Goal: Task Accomplishment & Management: Manage account settings

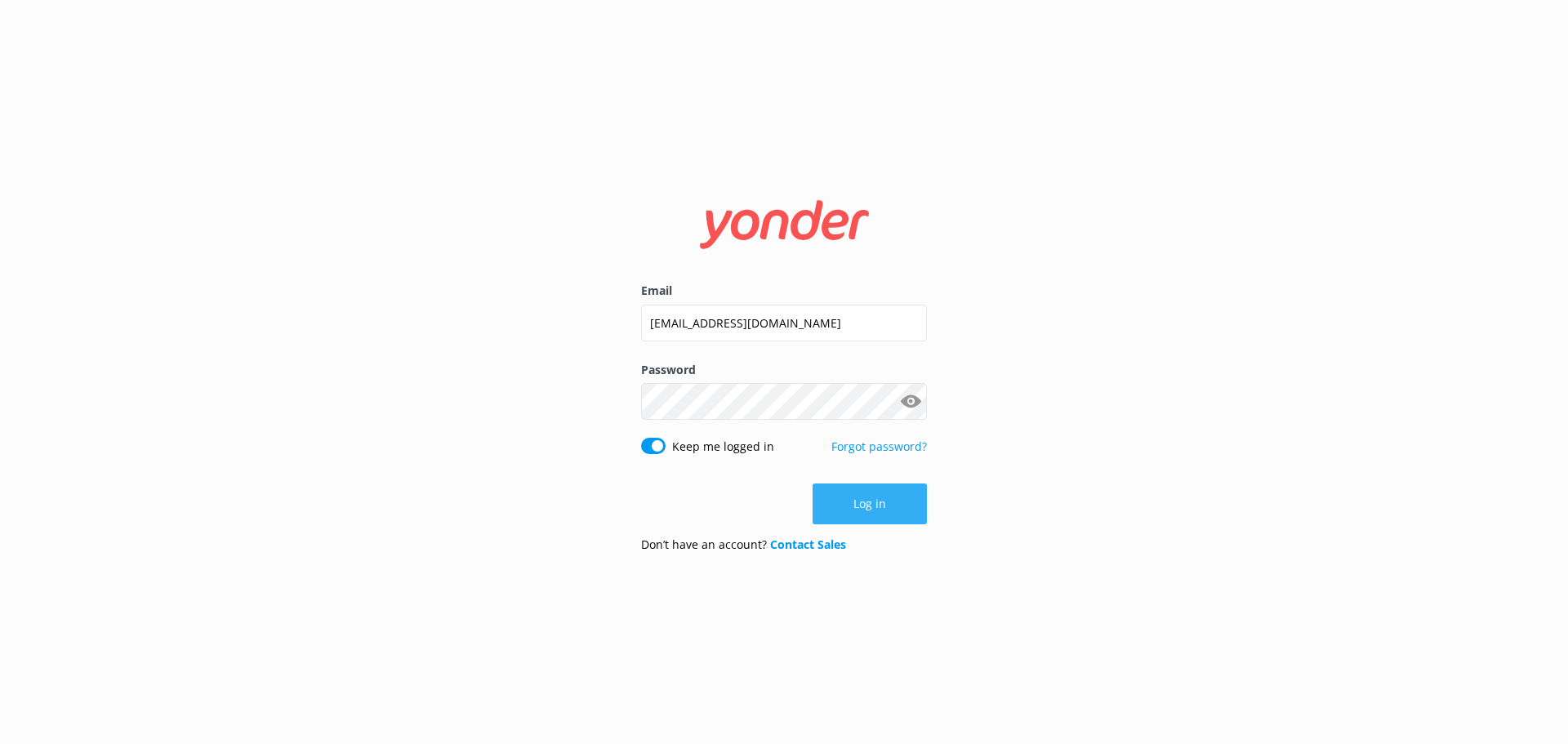
click at [834, 505] on button "Log in" at bounding box center [870, 503] width 115 height 40
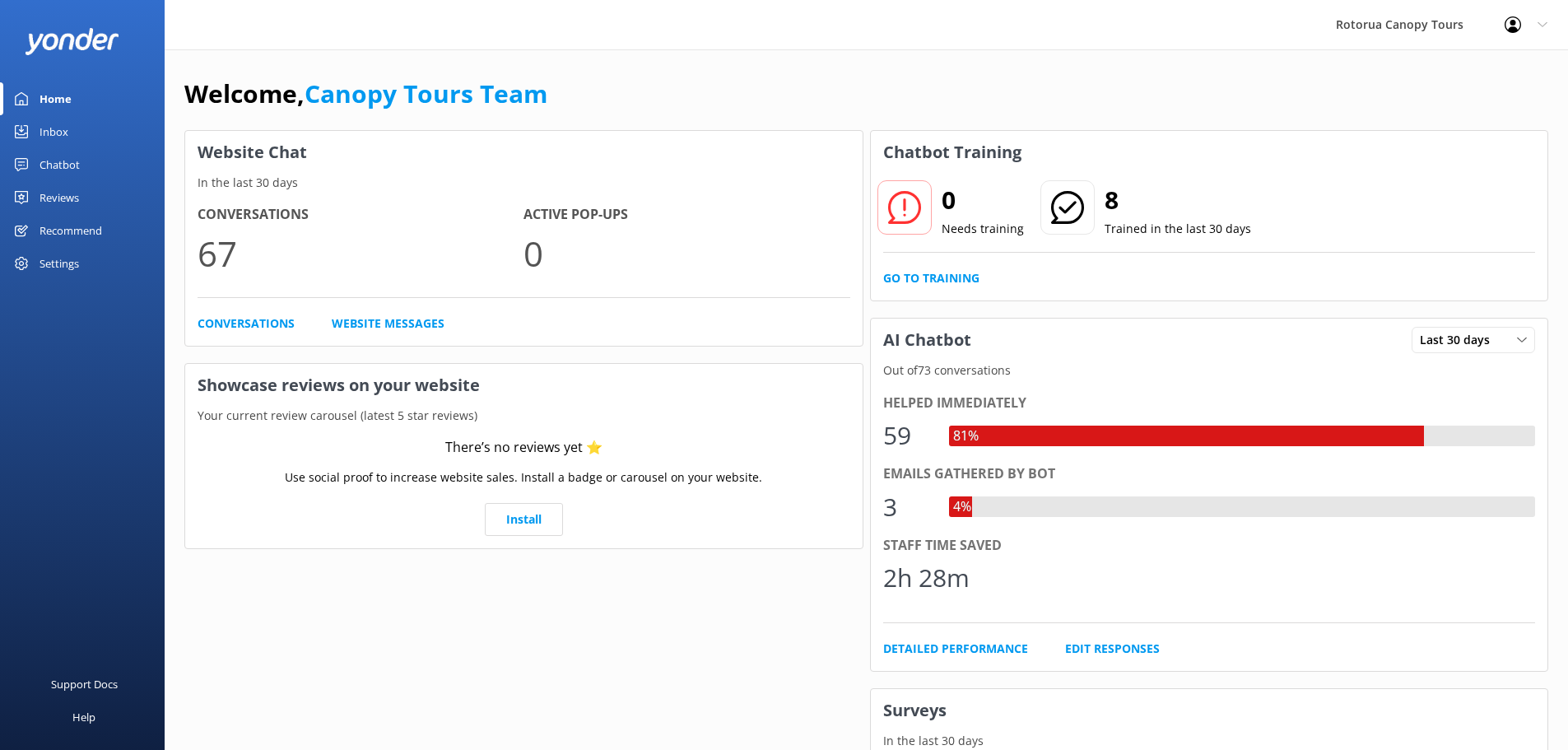
click at [69, 169] on div "Chatbot" at bounding box center [60, 165] width 41 height 33
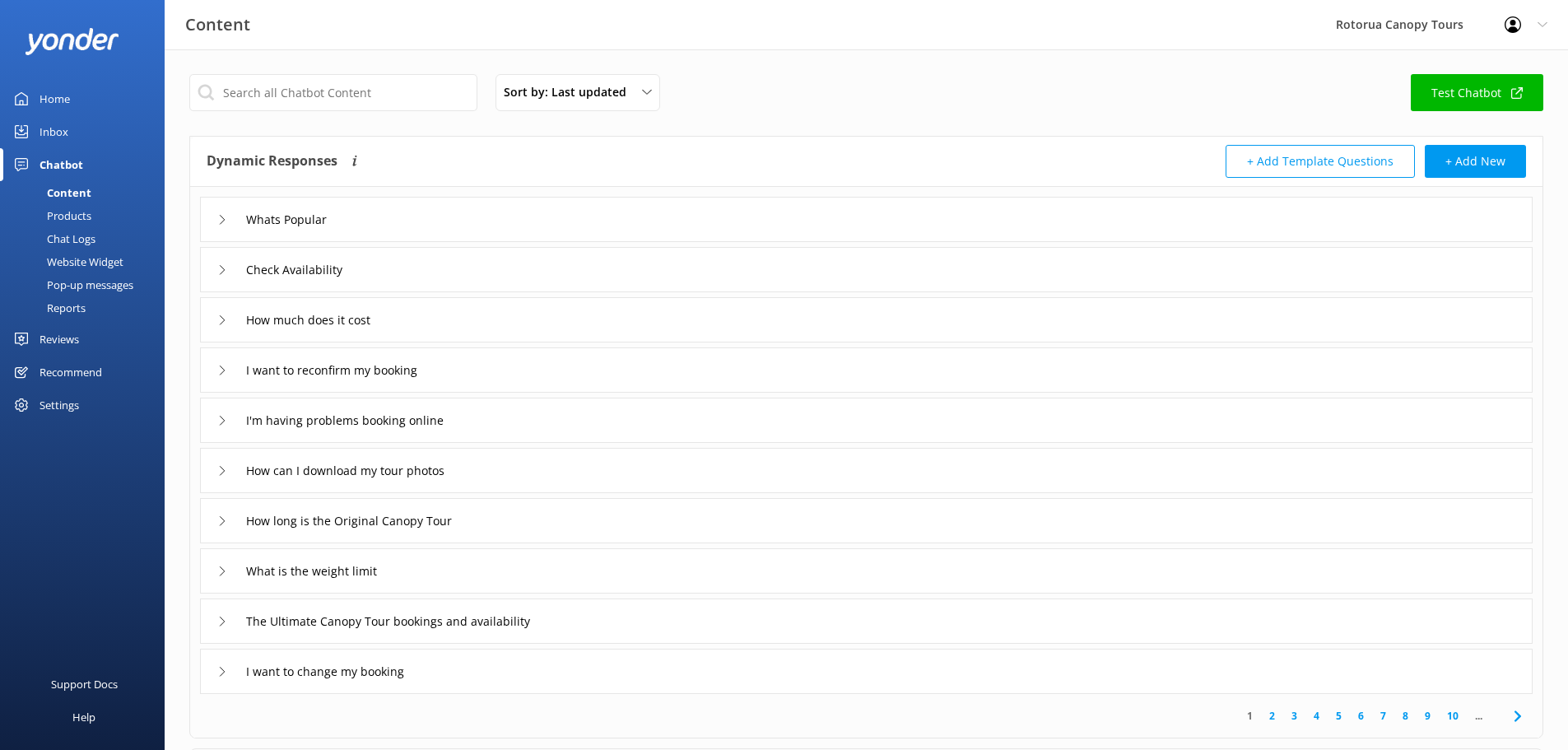
click at [42, 133] on div "Inbox" at bounding box center [54, 132] width 29 height 33
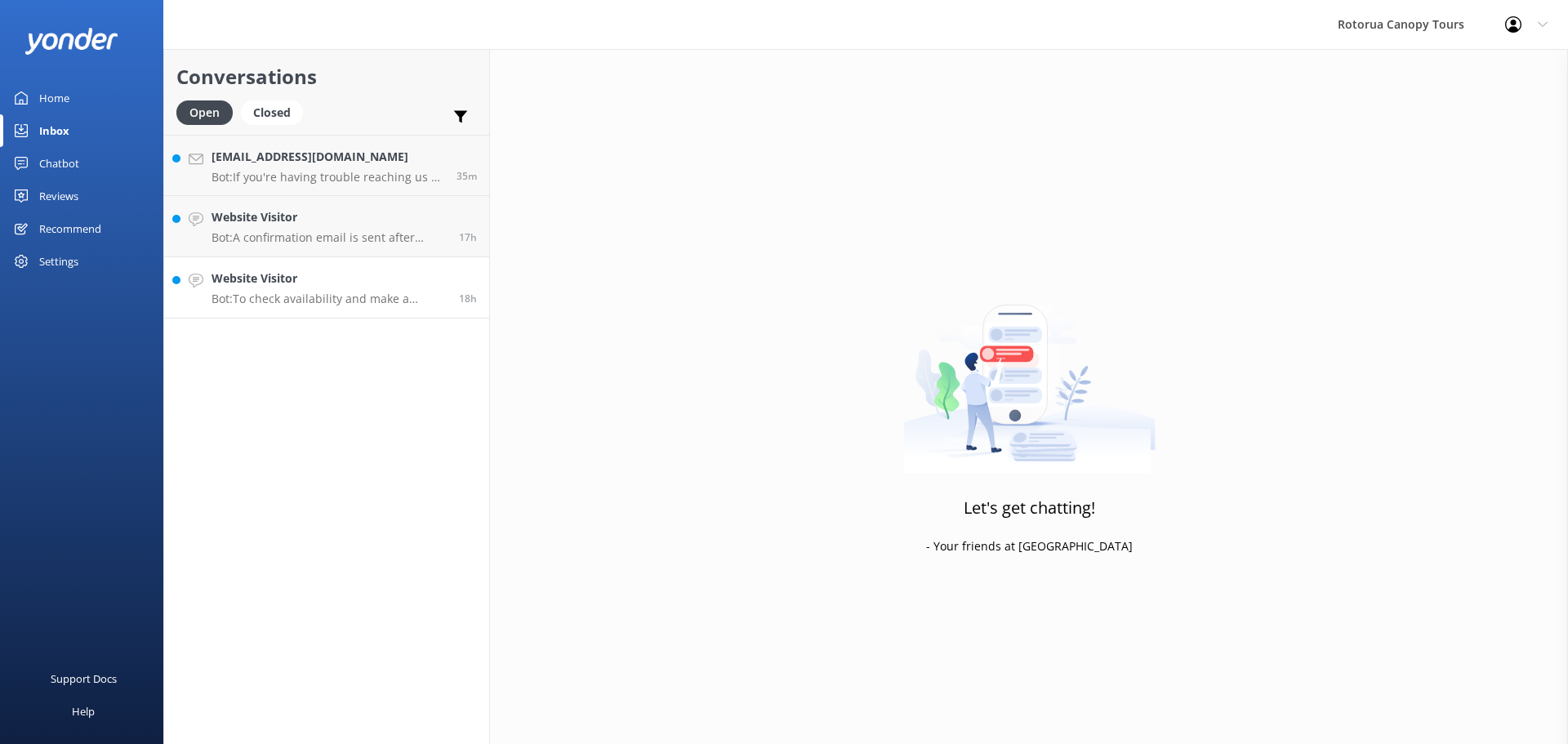
click at [287, 310] on link "Website Visitor Bot: To check availability and make a booking, please visit [UR…" at bounding box center [327, 288] width 325 height 61
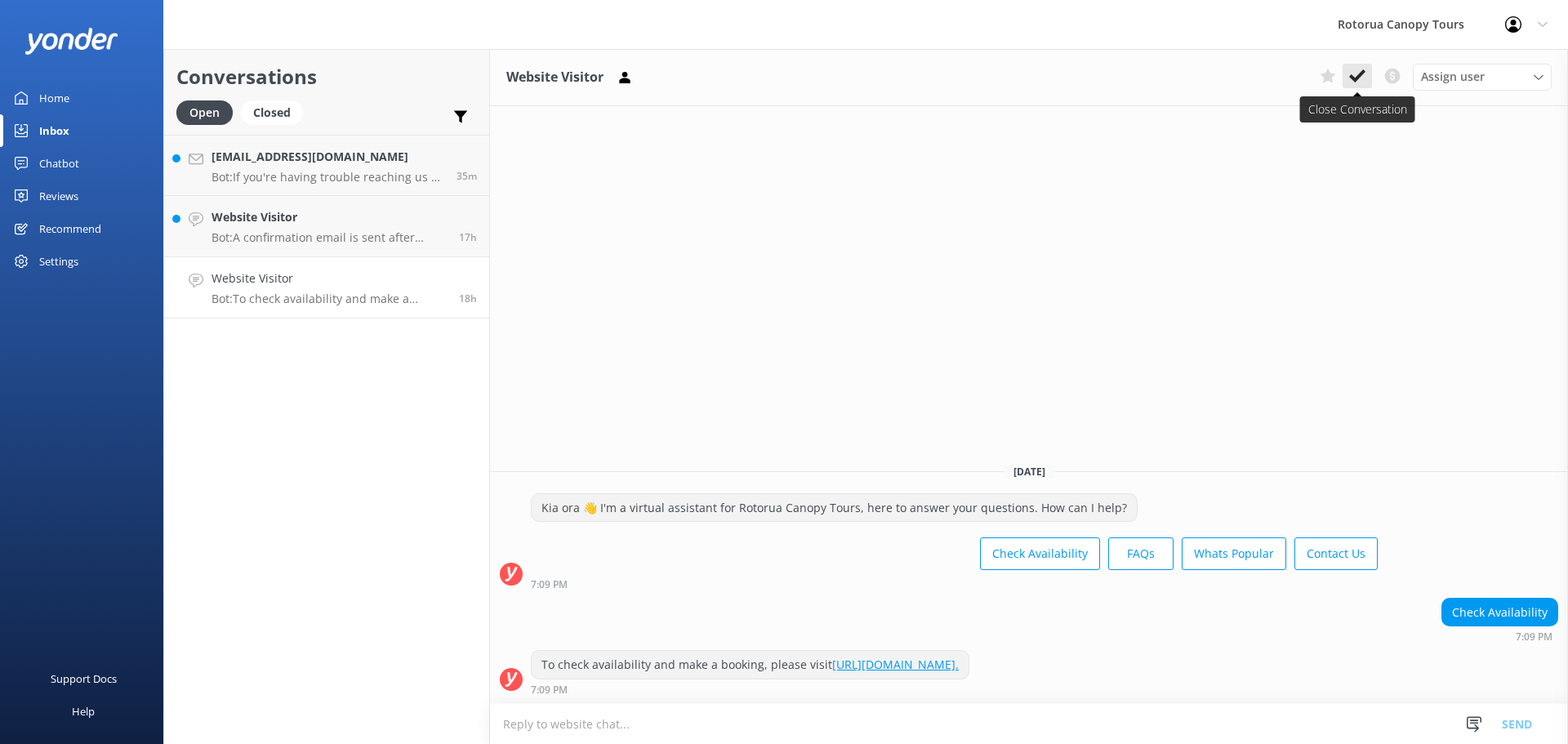
click at [1349, 78] on icon at bounding box center [1357, 76] width 16 height 16
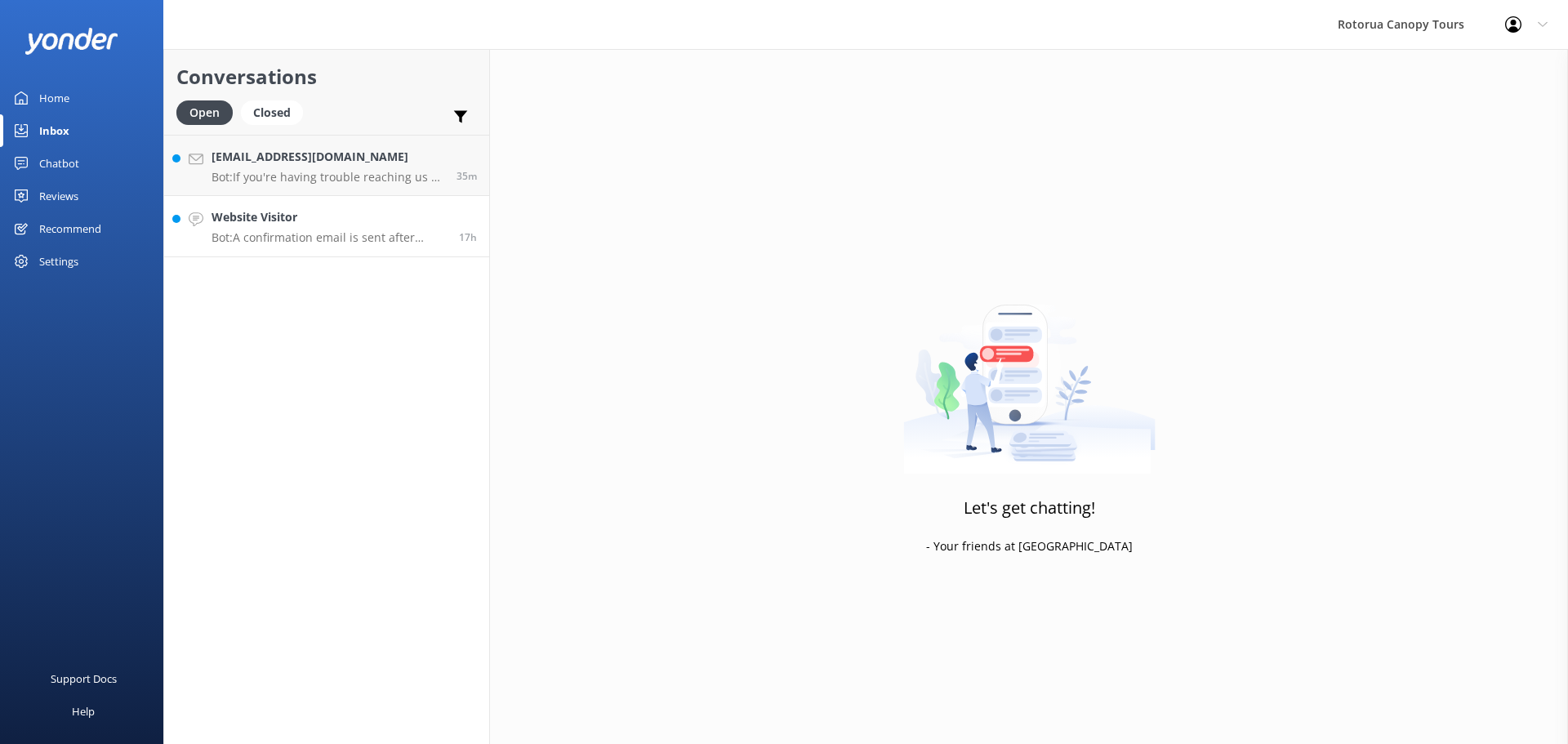
click at [385, 230] on div "Website Visitor Bot: A confirmation email is sent after booking. If you need to…" at bounding box center [328, 226] width 235 height 36
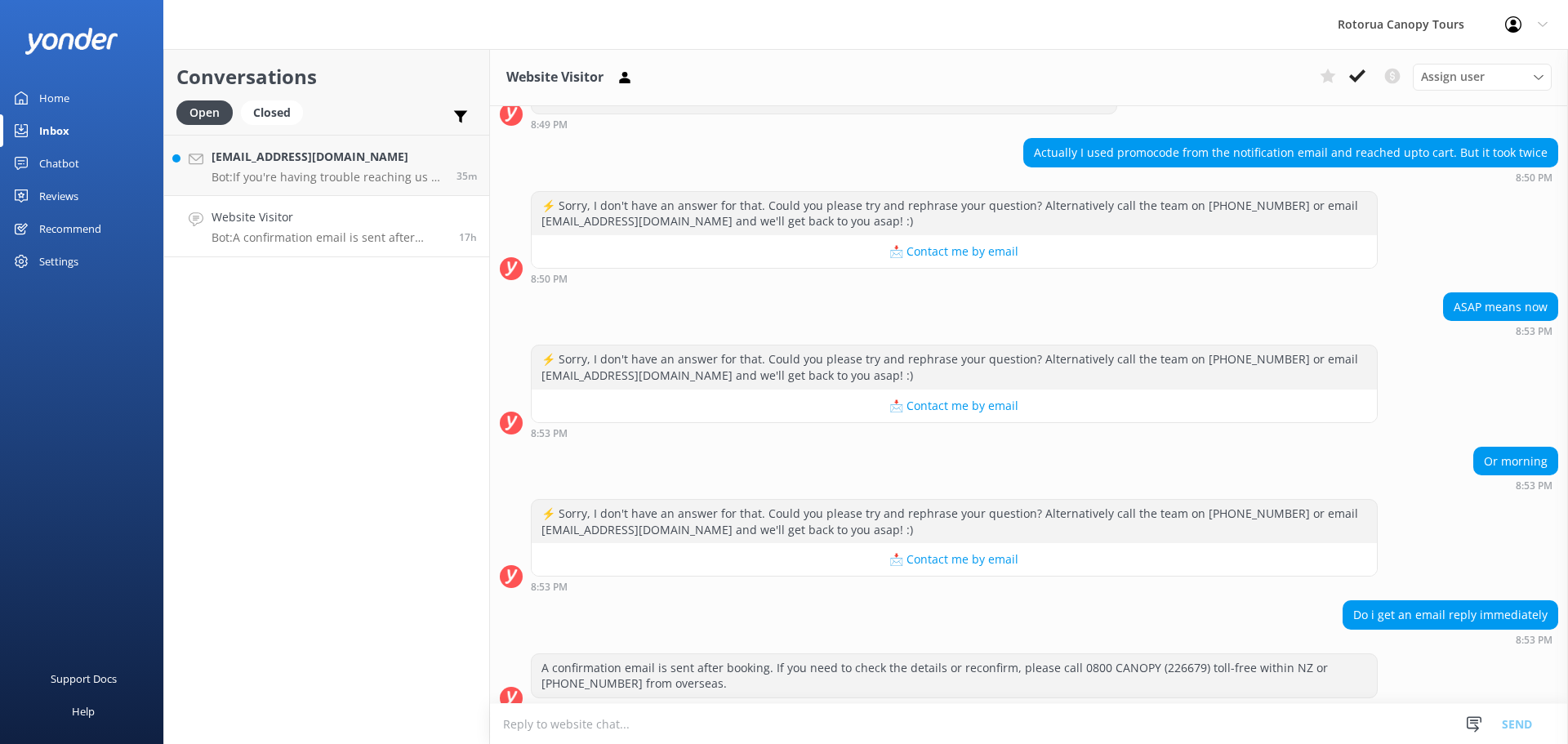
scroll to position [345, 0]
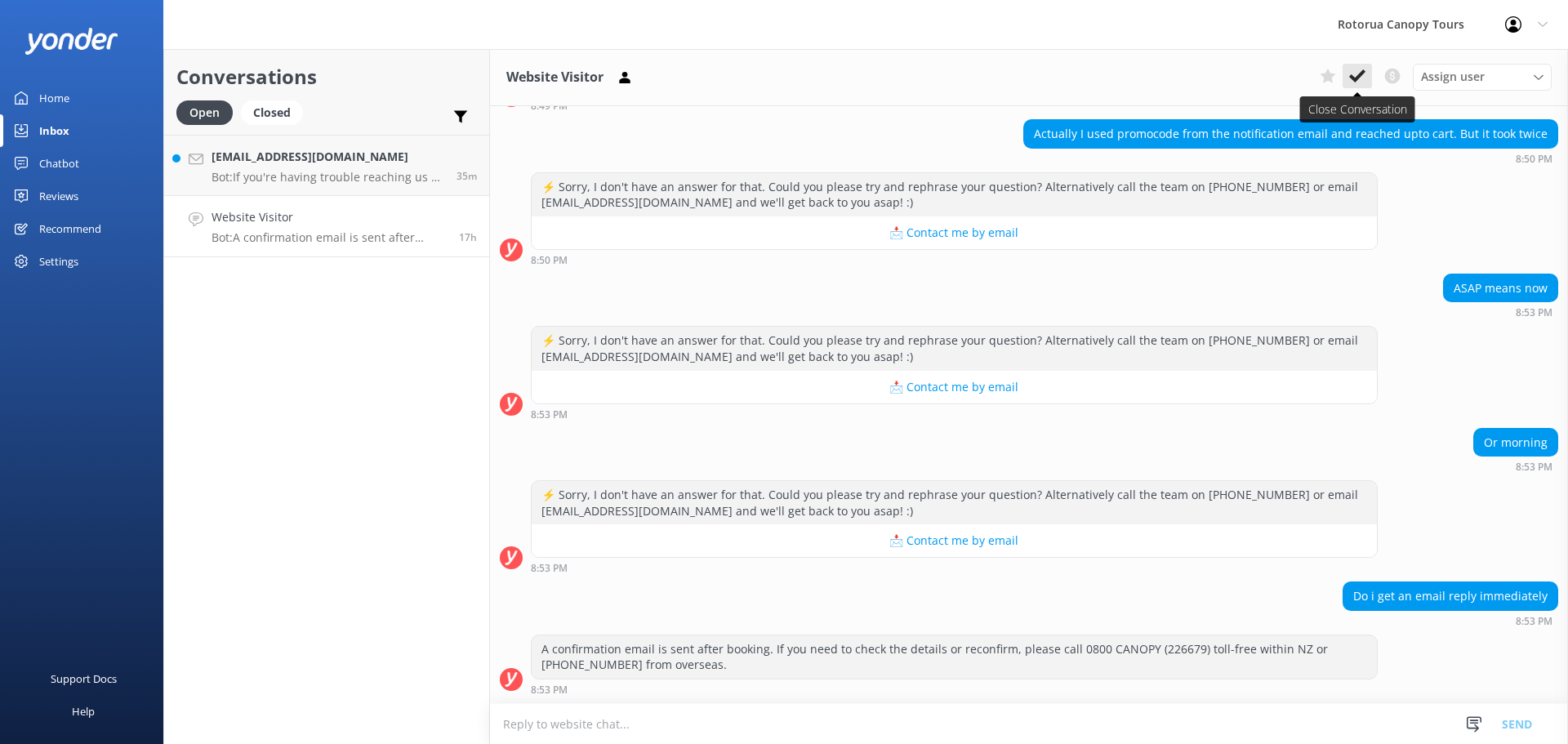
click at [1360, 79] on icon at bounding box center [1357, 76] width 16 height 16
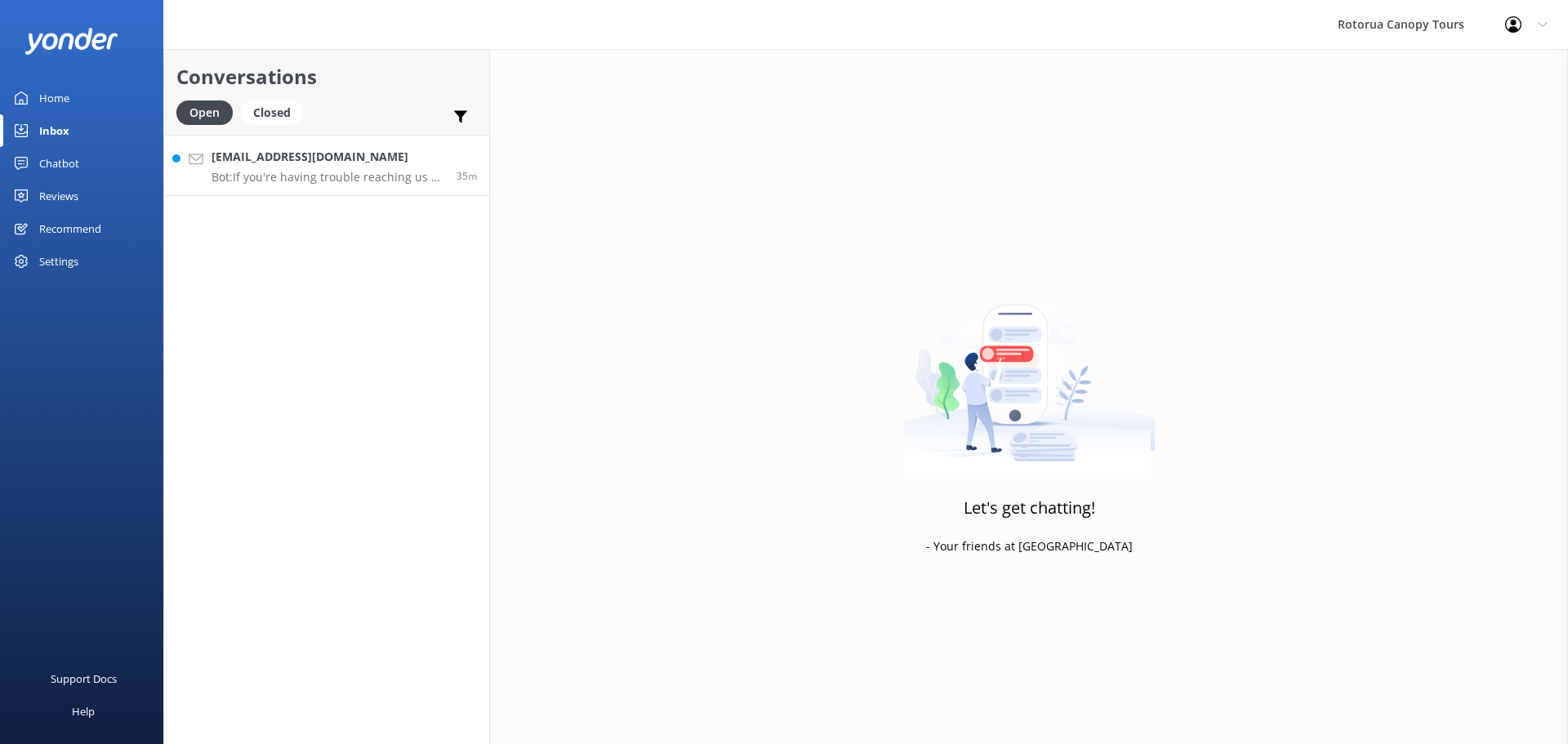
click at [290, 172] on p "Bot: If you're having trouble reaching us by phone, you can also contact us via…" at bounding box center [328, 177] width 232 height 14
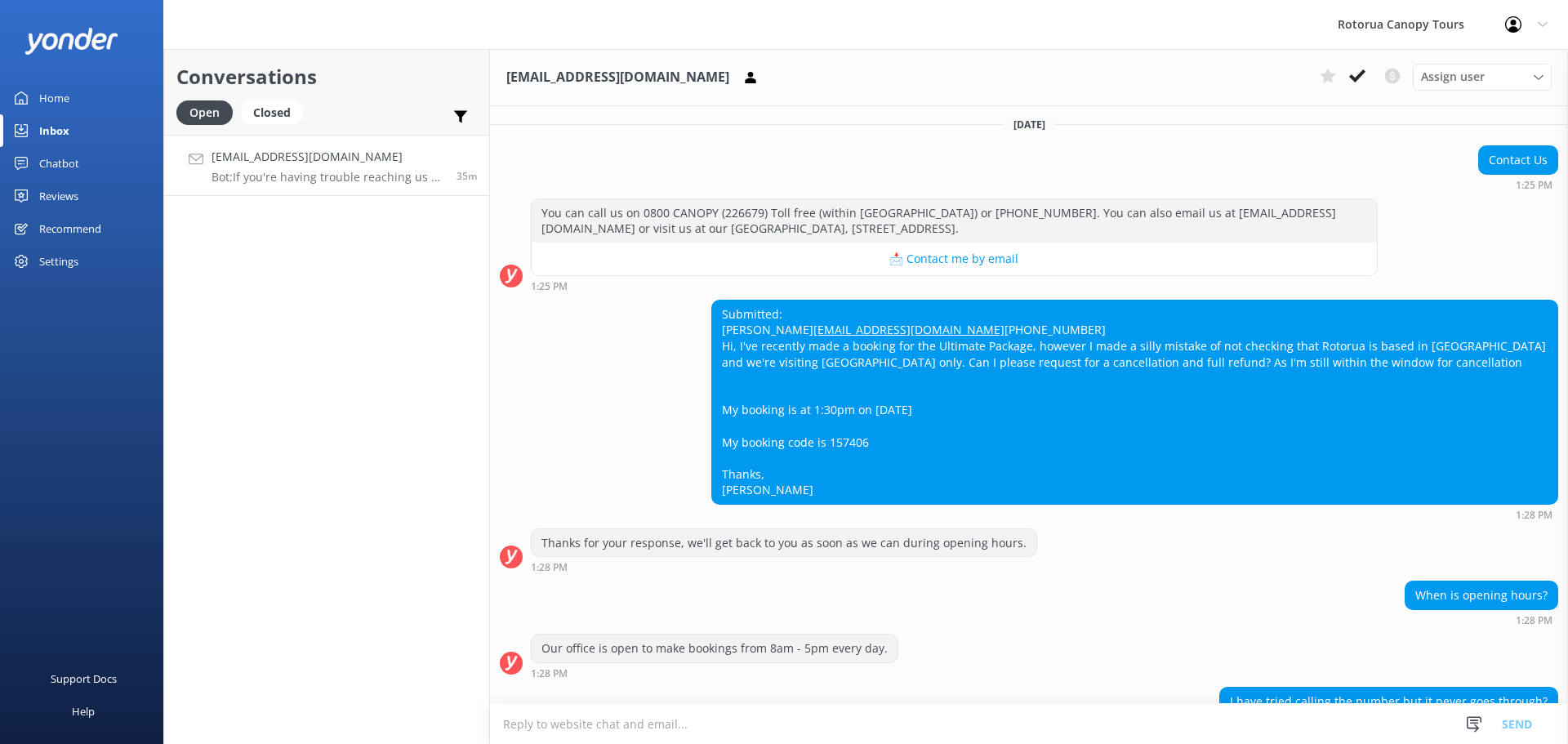
scroll to position [304, 0]
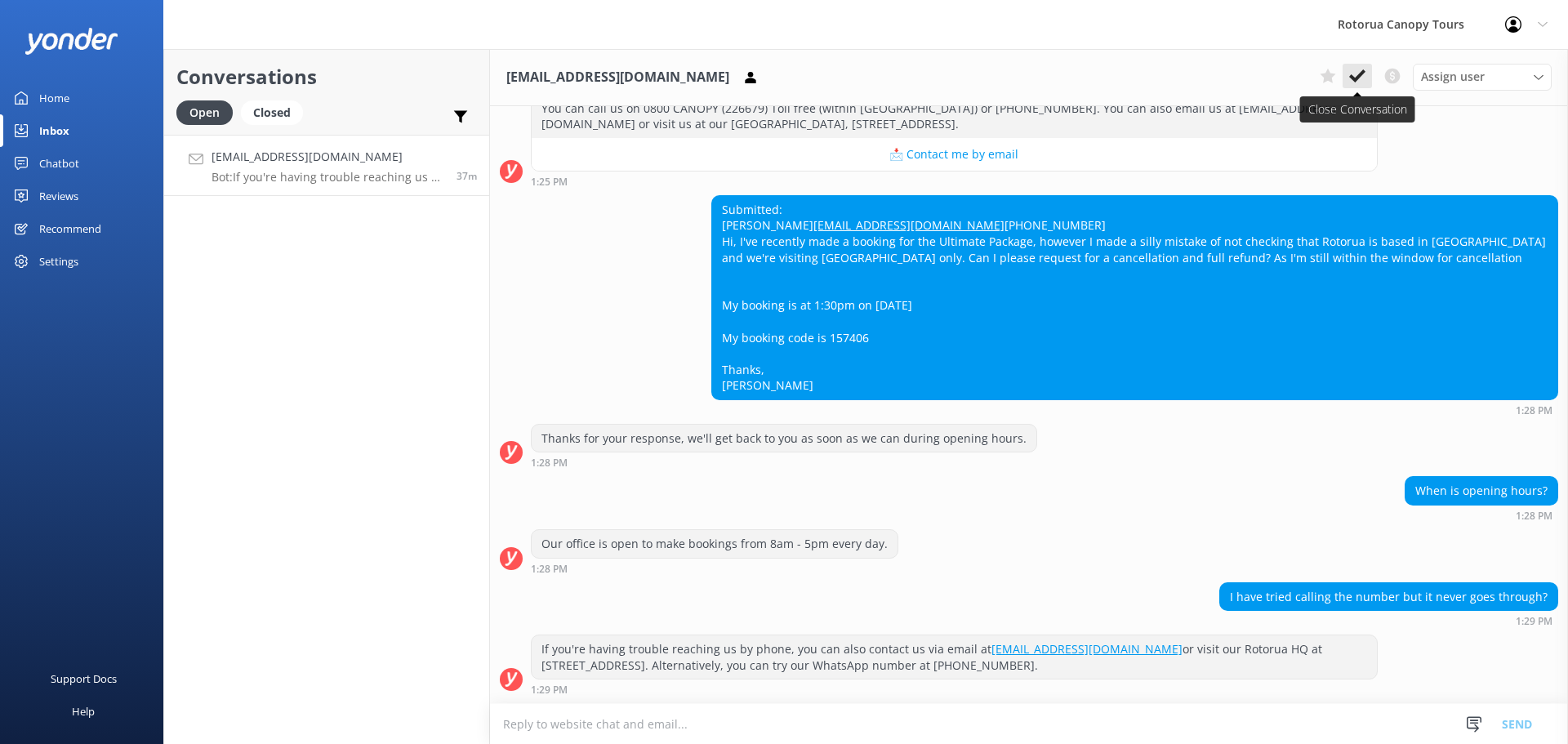
click at [1353, 77] on use at bounding box center [1357, 76] width 16 height 13
